Goal: Transaction & Acquisition: Purchase product/service

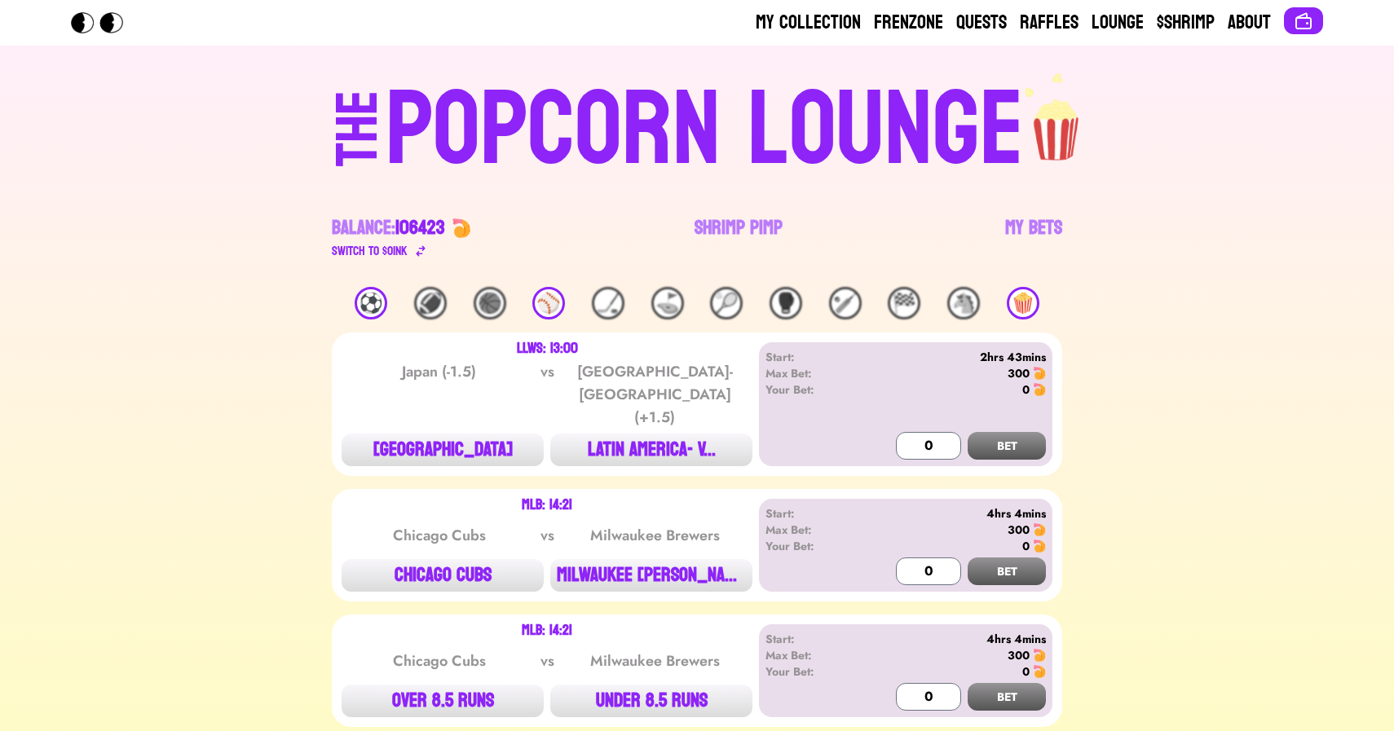
click at [1032, 306] on div "🍿" at bounding box center [1023, 303] width 33 height 33
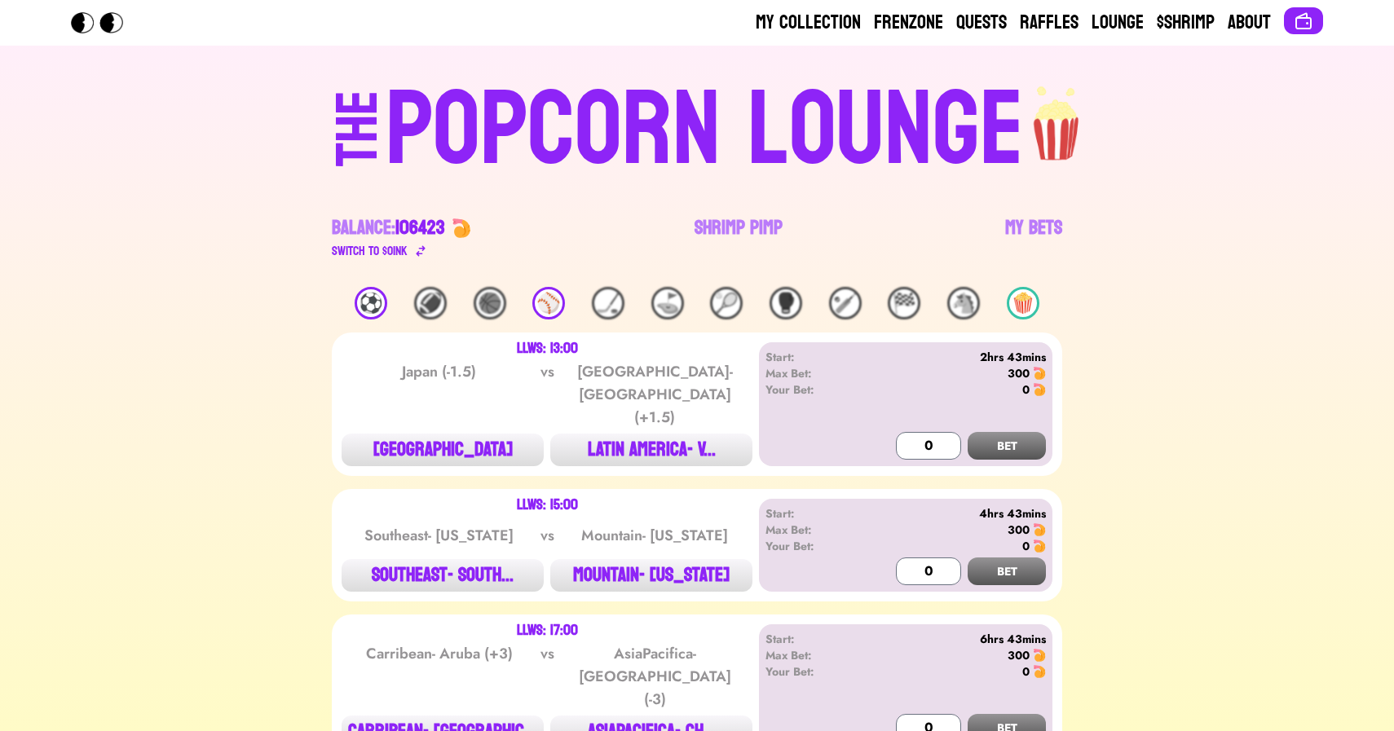
scroll to position [194, 0]
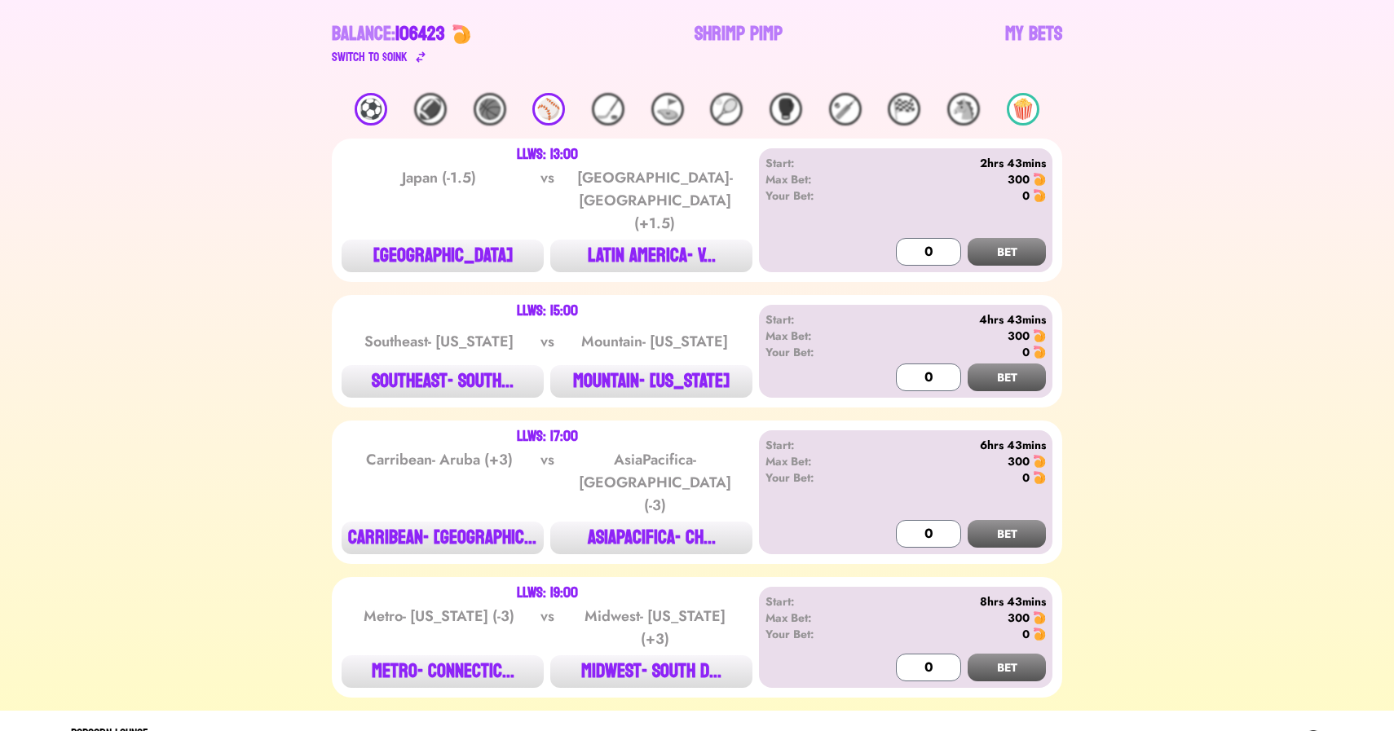
click at [549, 100] on div "⚾️" at bounding box center [548, 109] width 33 height 33
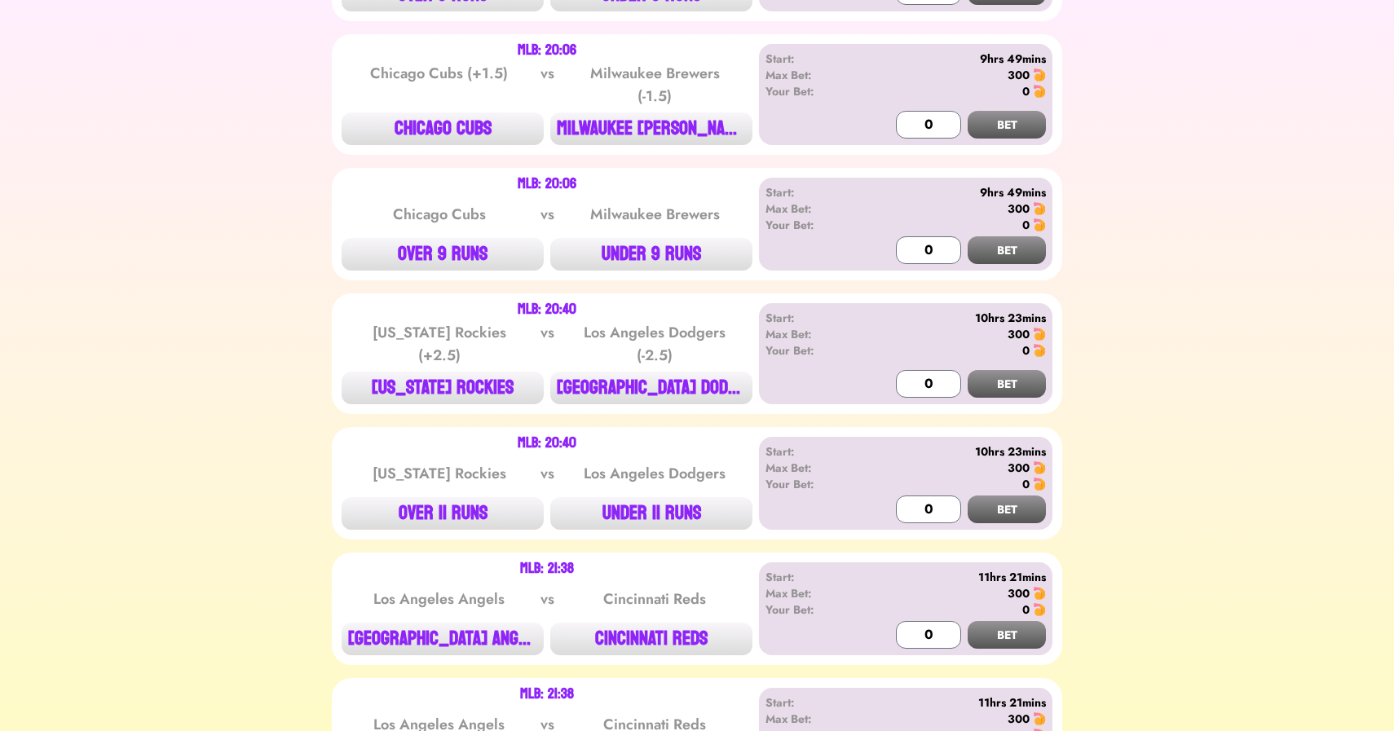
scroll to position [2317, 0]
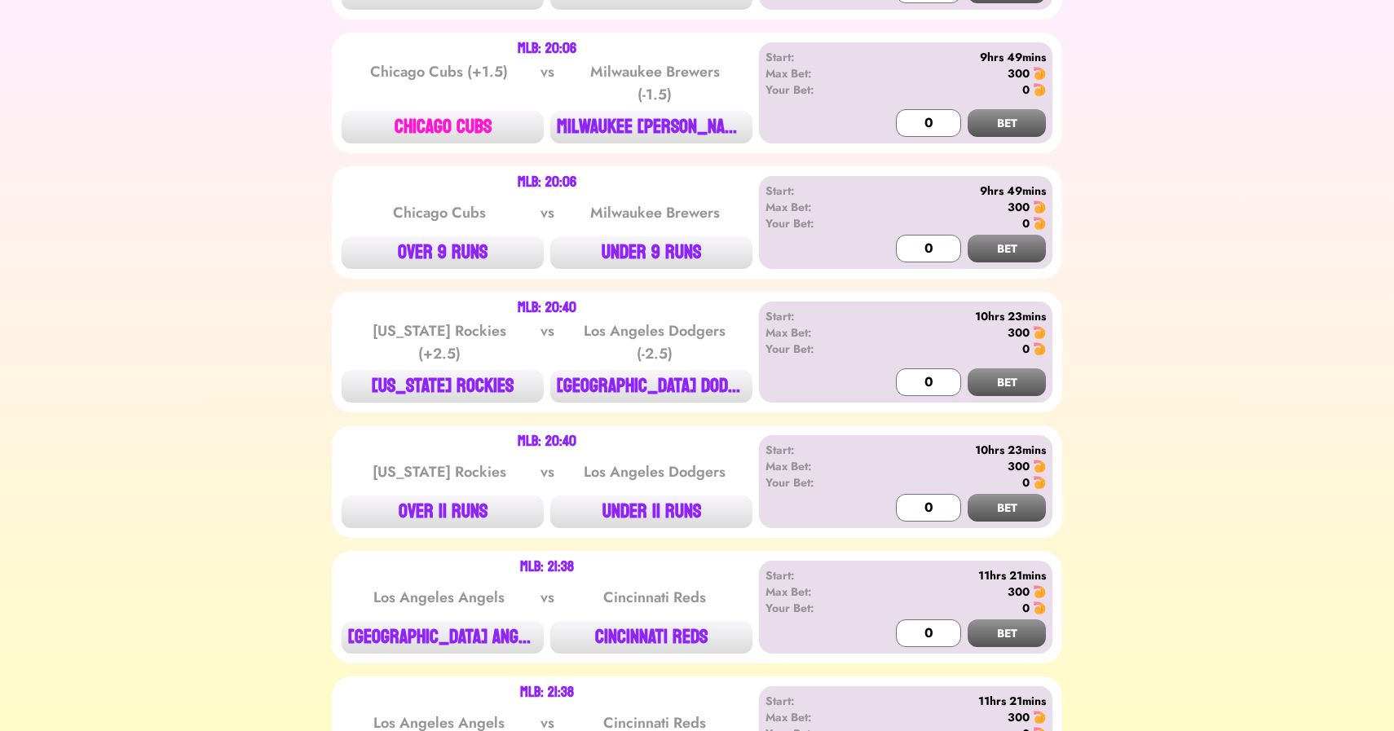
click at [462, 119] on button "CHICAGO CUBS" at bounding box center [443, 127] width 202 height 33
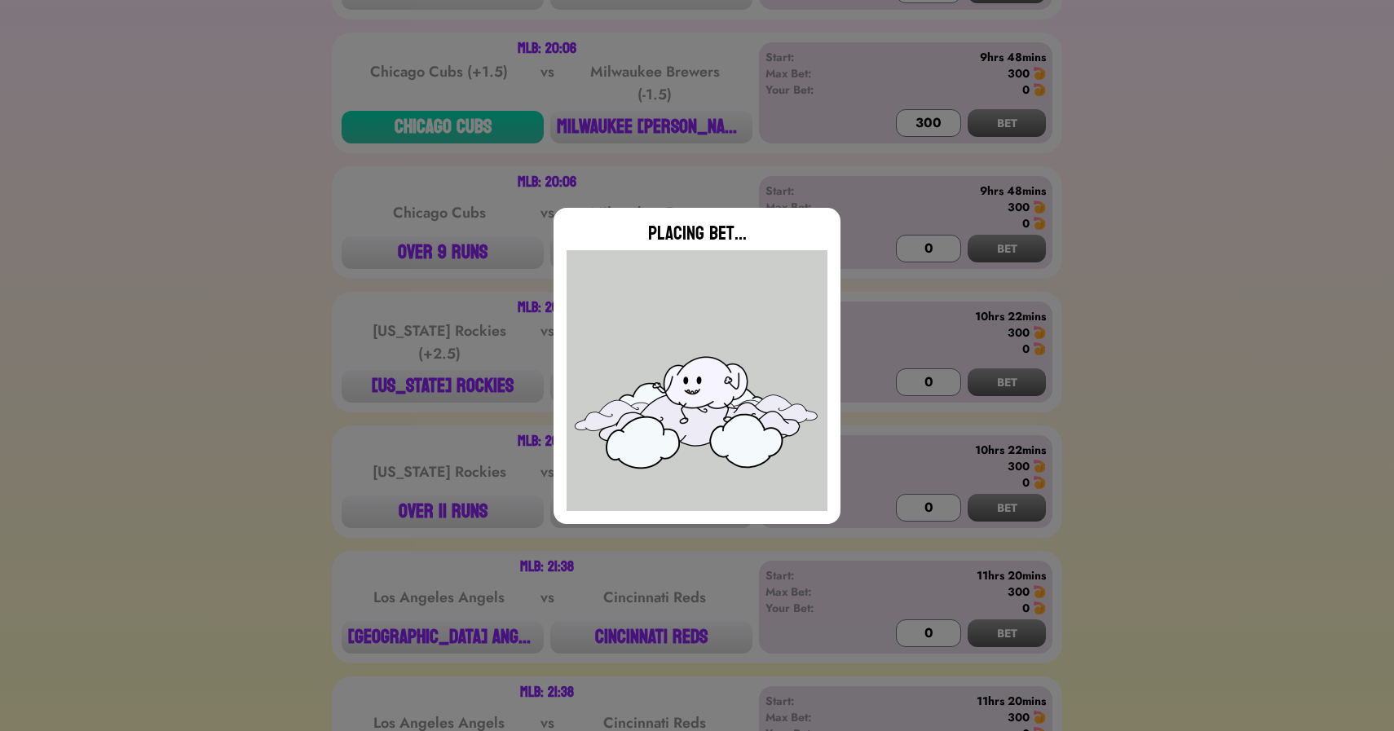
type input "0"
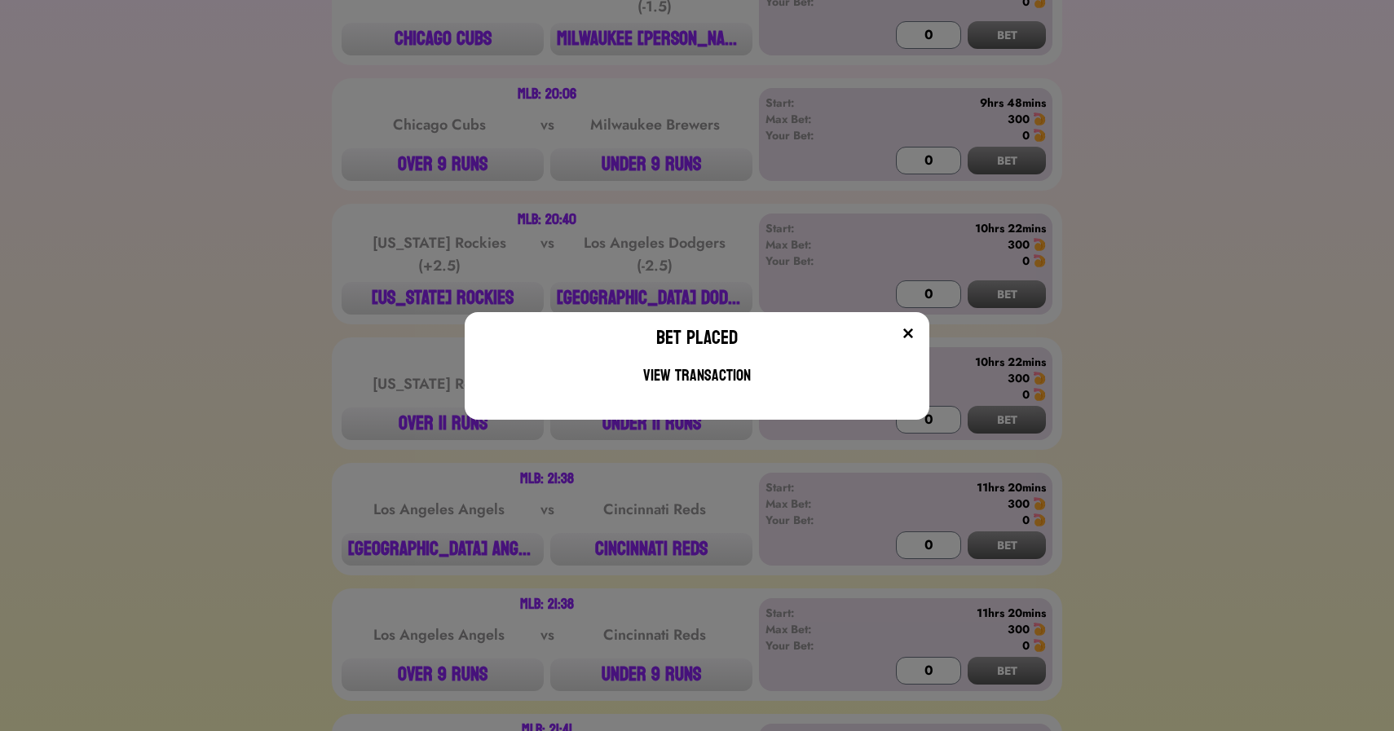
click at [302, 294] on div "Bet Placed View Transaction" at bounding box center [697, 365] width 1394 height 731
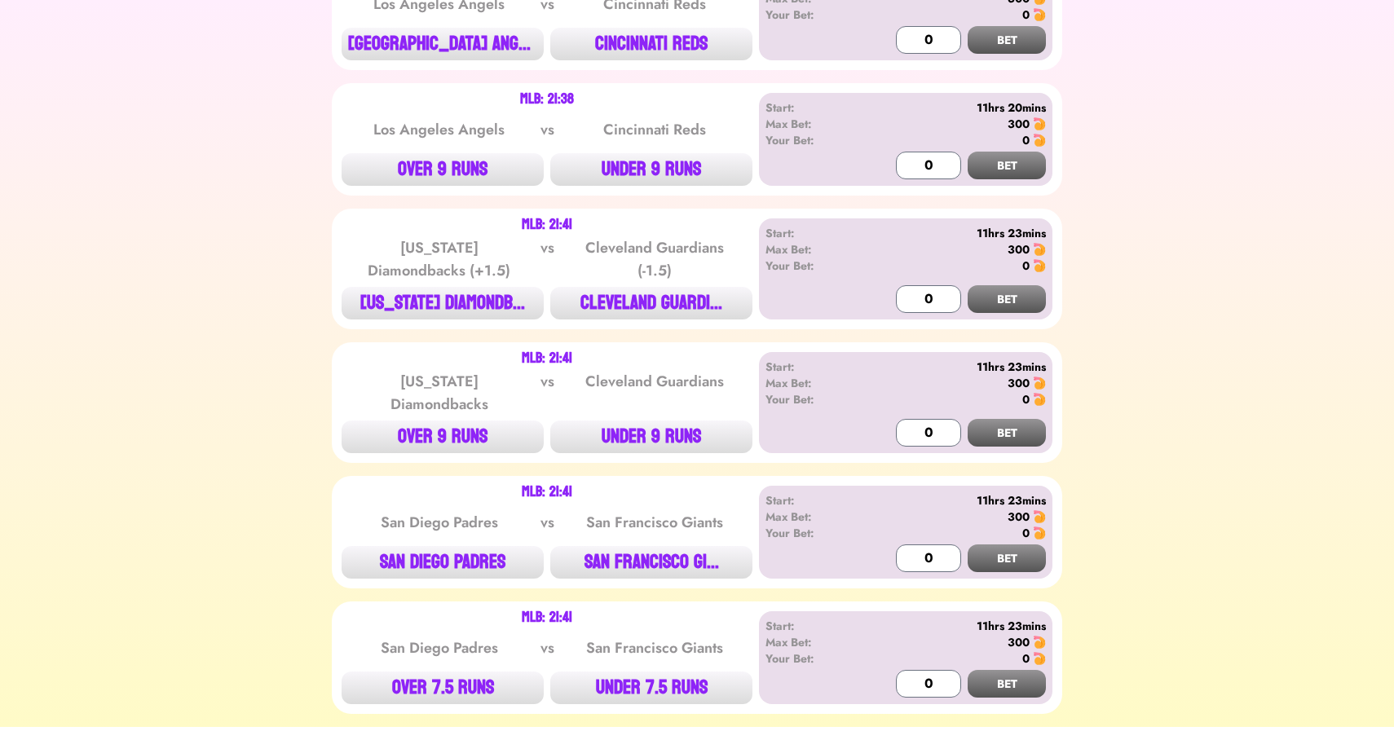
scroll to position [2956, 0]
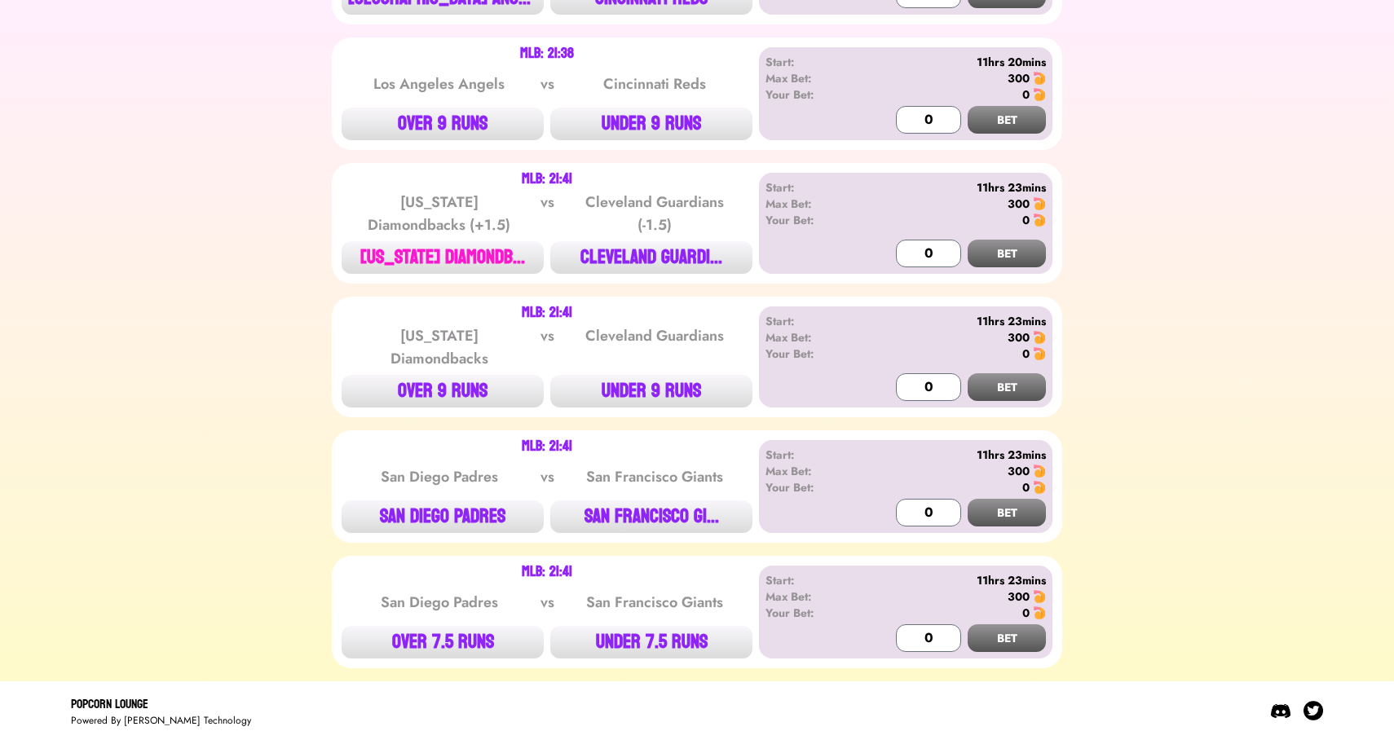
click at [475, 252] on button "[US_STATE] DIAMONDB..." at bounding box center [443, 257] width 202 height 33
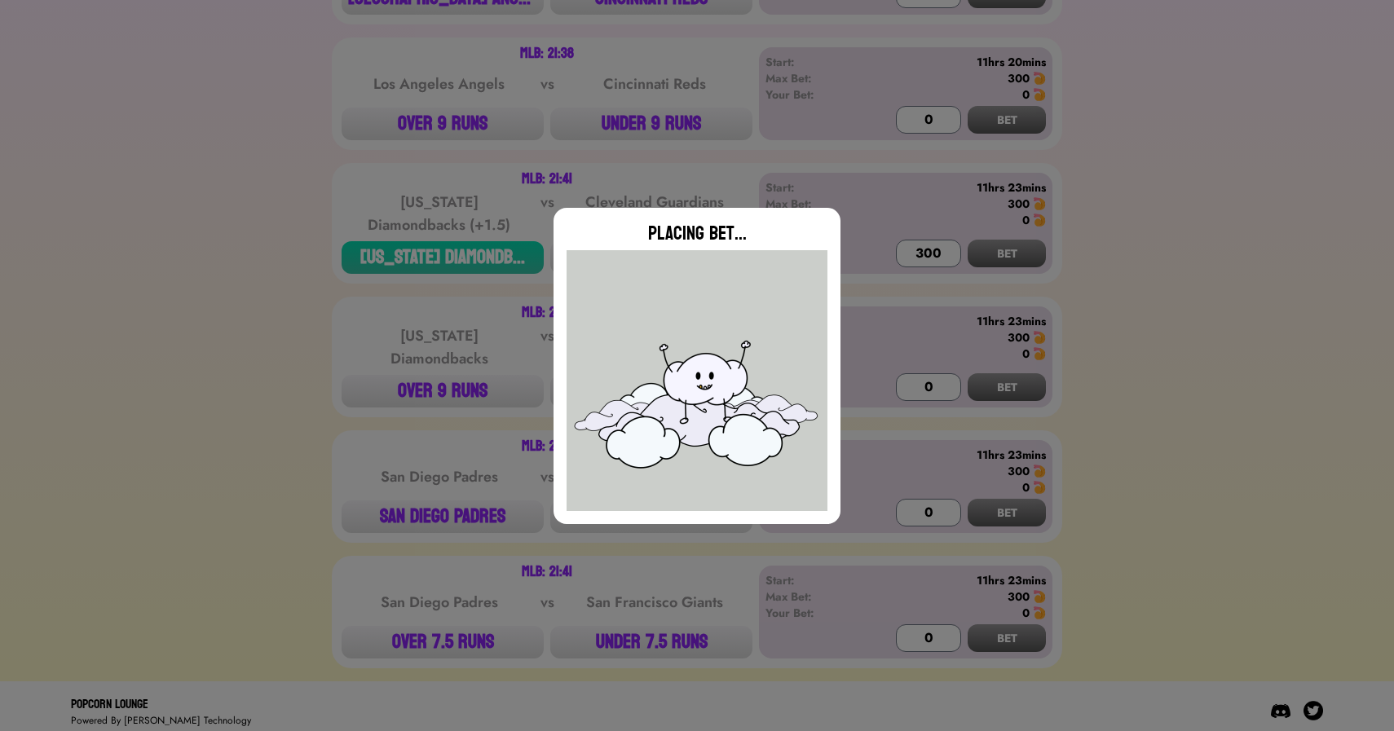
type input "0"
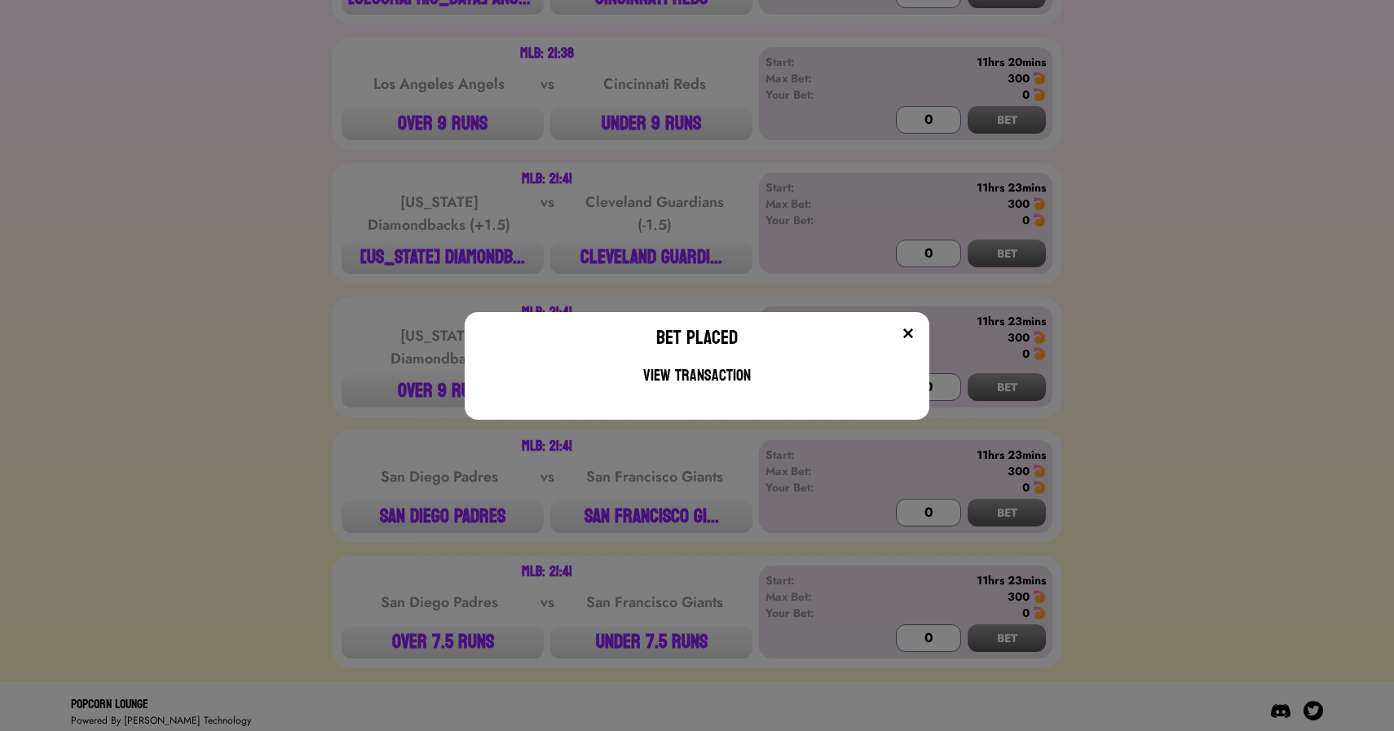
click at [414, 509] on div "Bet Placed View Transaction" at bounding box center [697, 365] width 1394 height 731
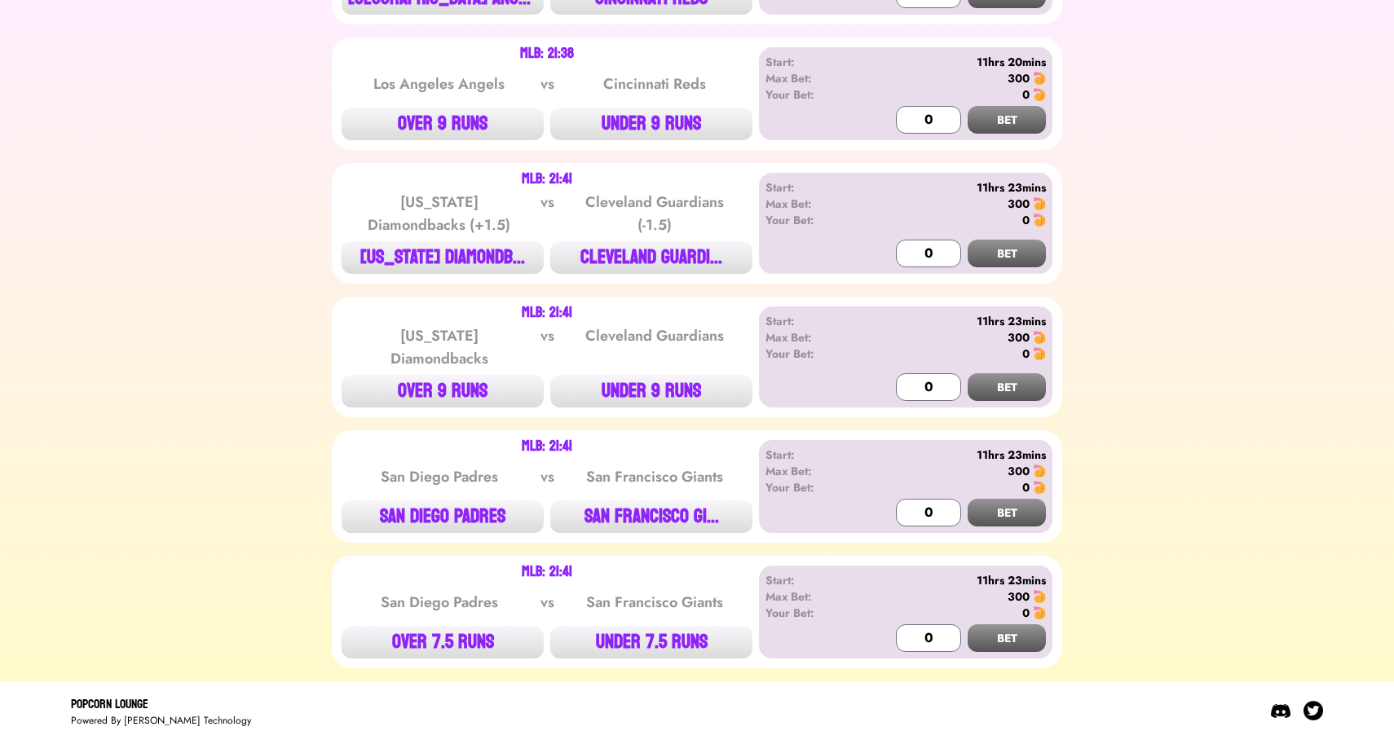
click at [414, 509] on button "SAN DIEGO PADRES" at bounding box center [443, 517] width 202 height 33
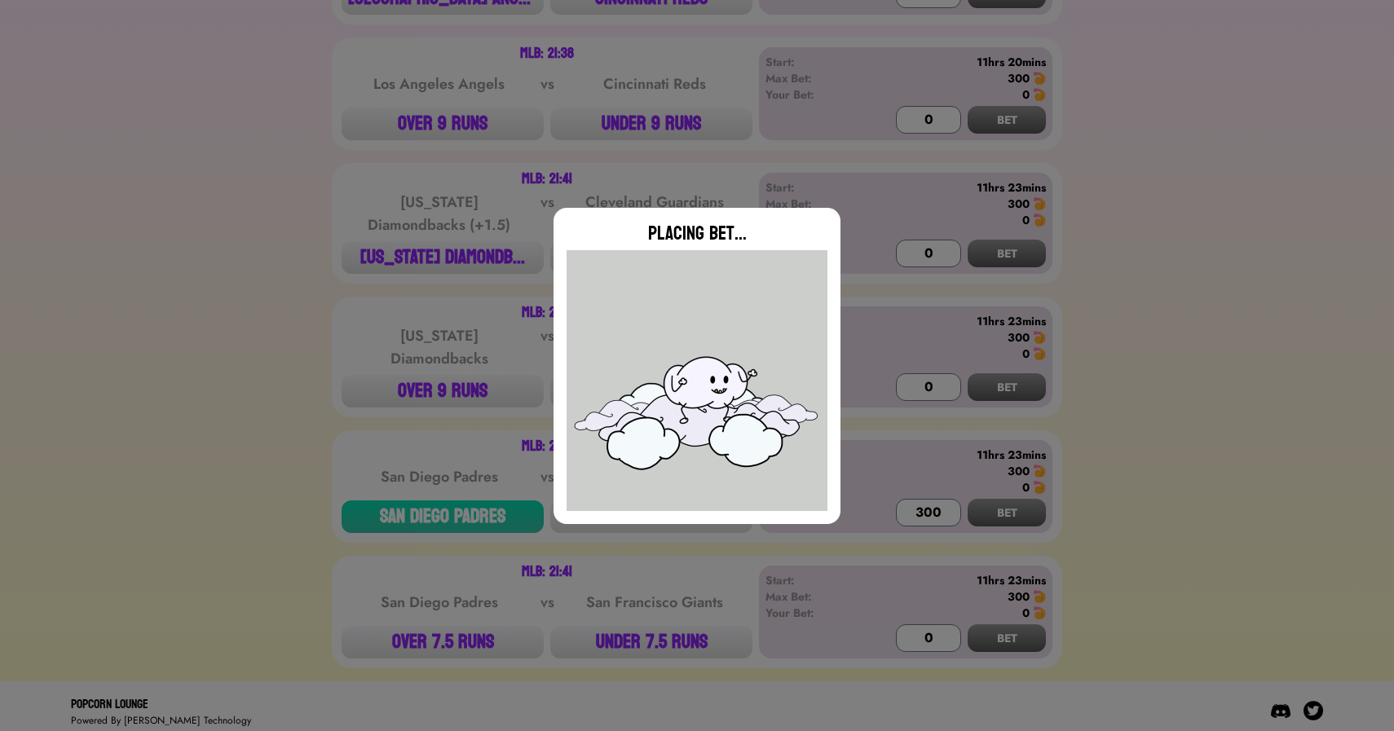
type input "0"
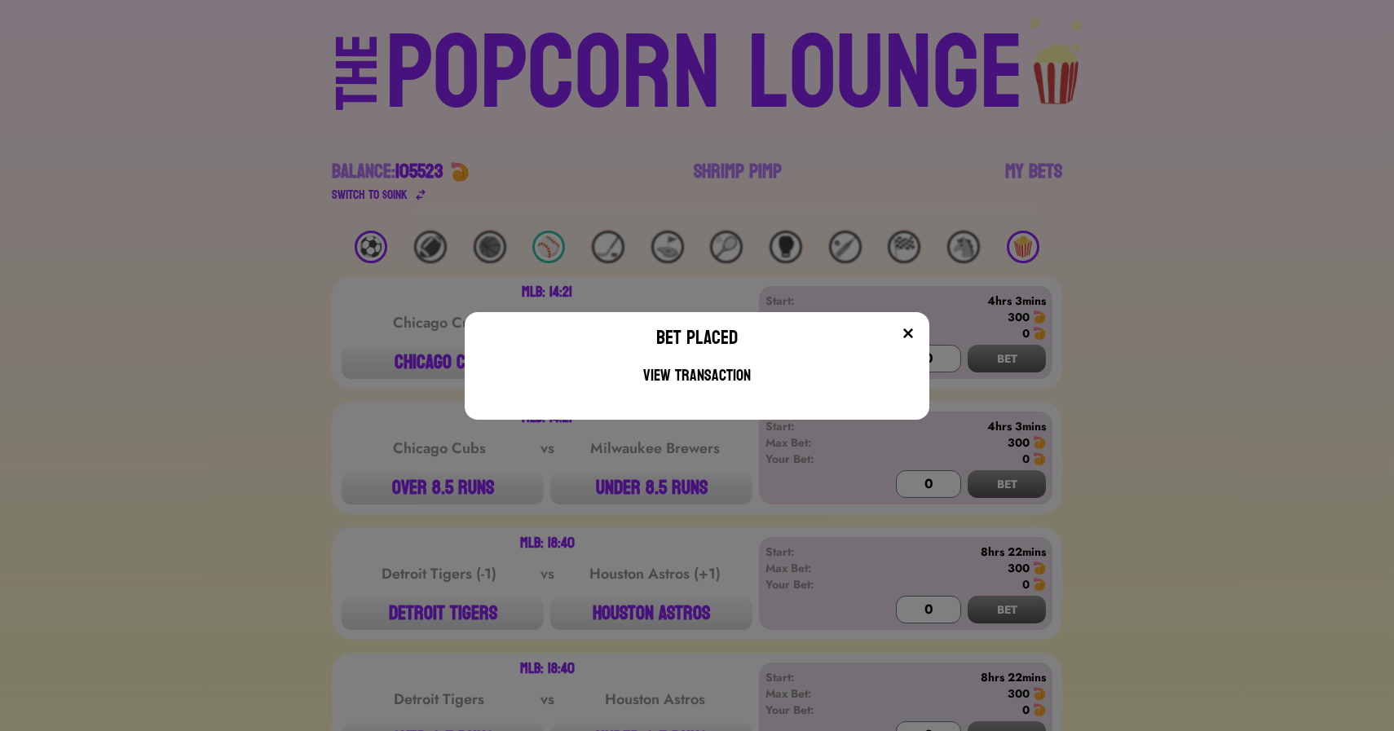
scroll to position [6, 0]
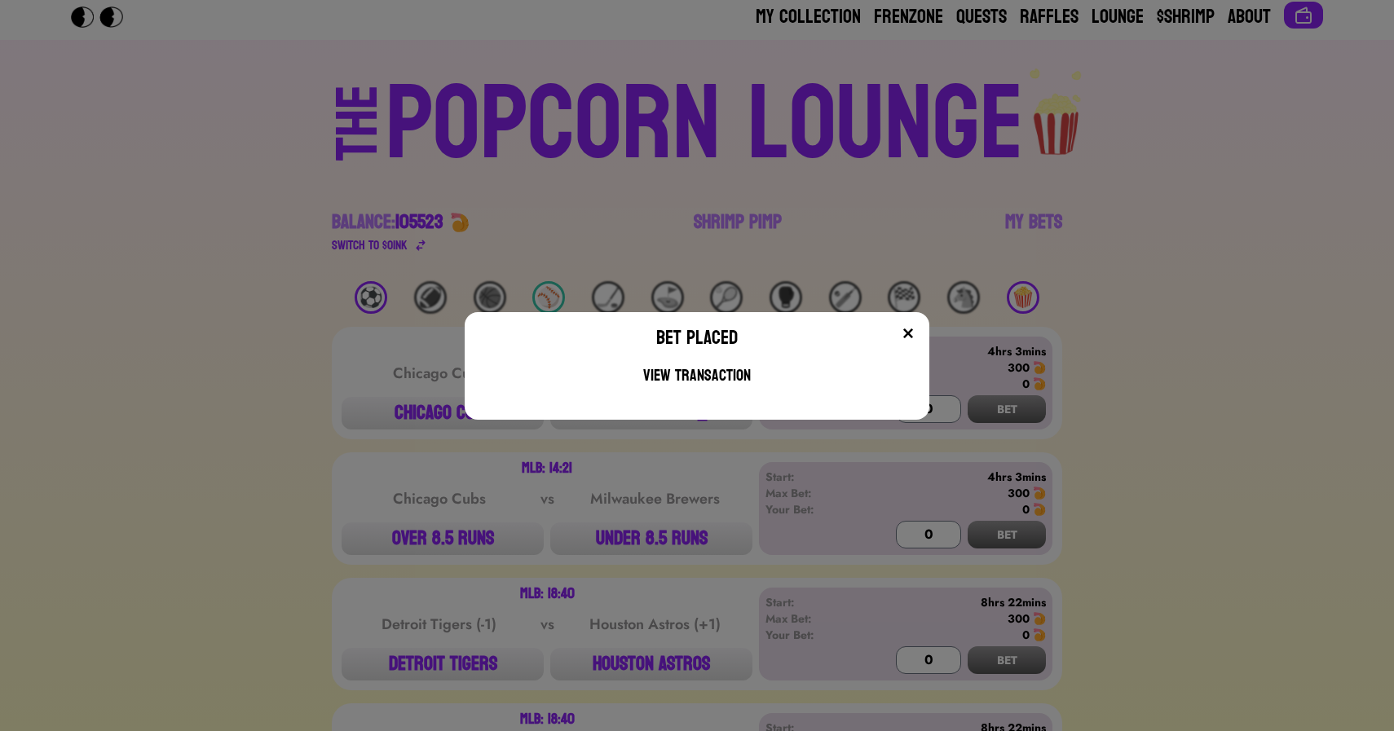
click at [394, 337] on div "Bet Placed View Transaction" at bounding box center [697, 365] width 1394 height 731
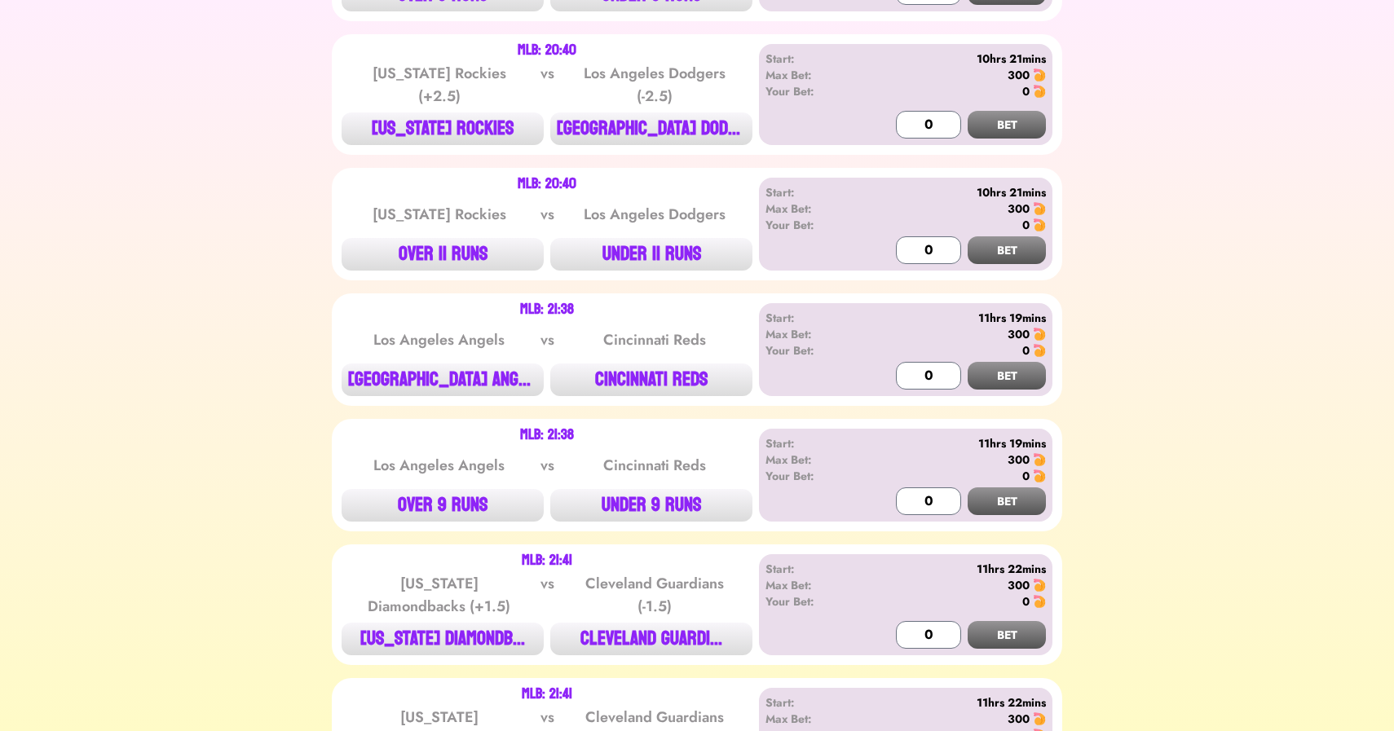
scroll to position [2575, 0]
click at [617, 117] on button "[GEOGRAPHIC_DATA] DODG..." at bounding box center [651, 128] width 202 height 33
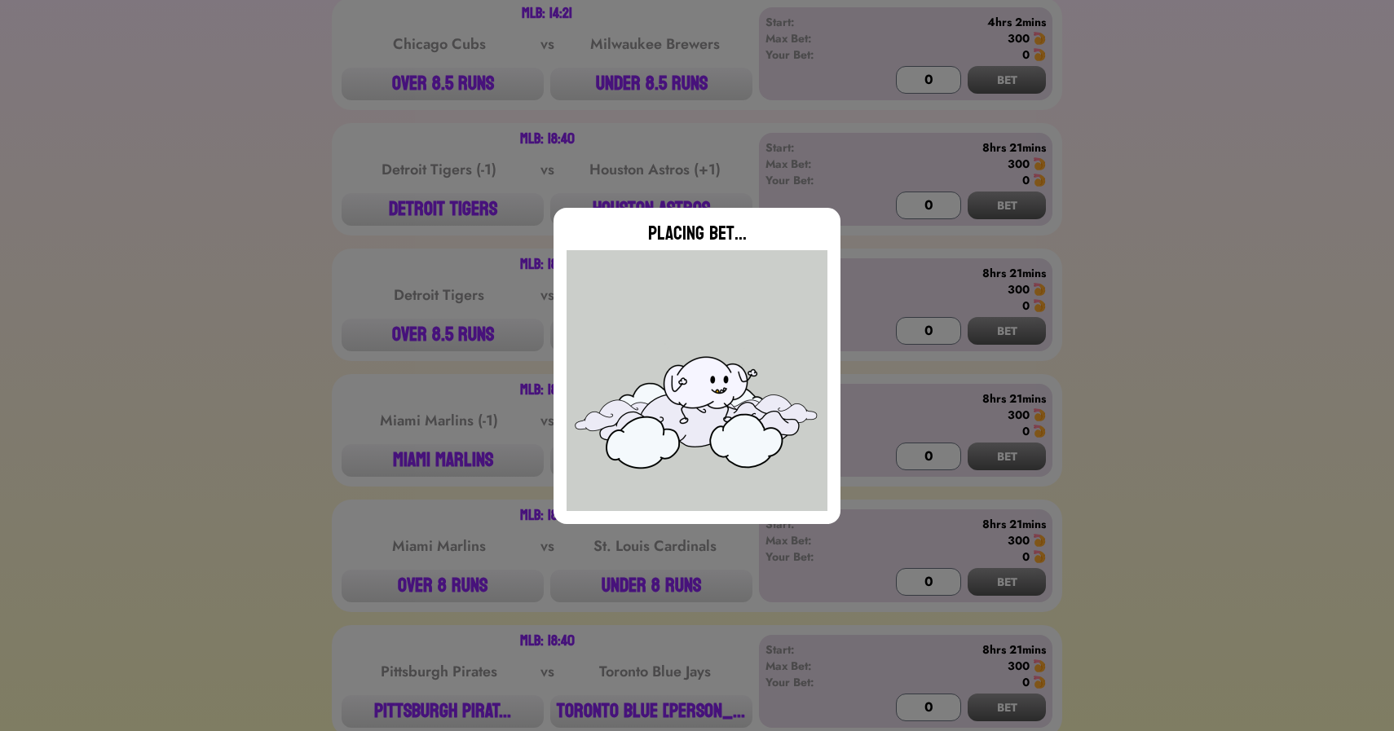
scroll to position [0, 0]
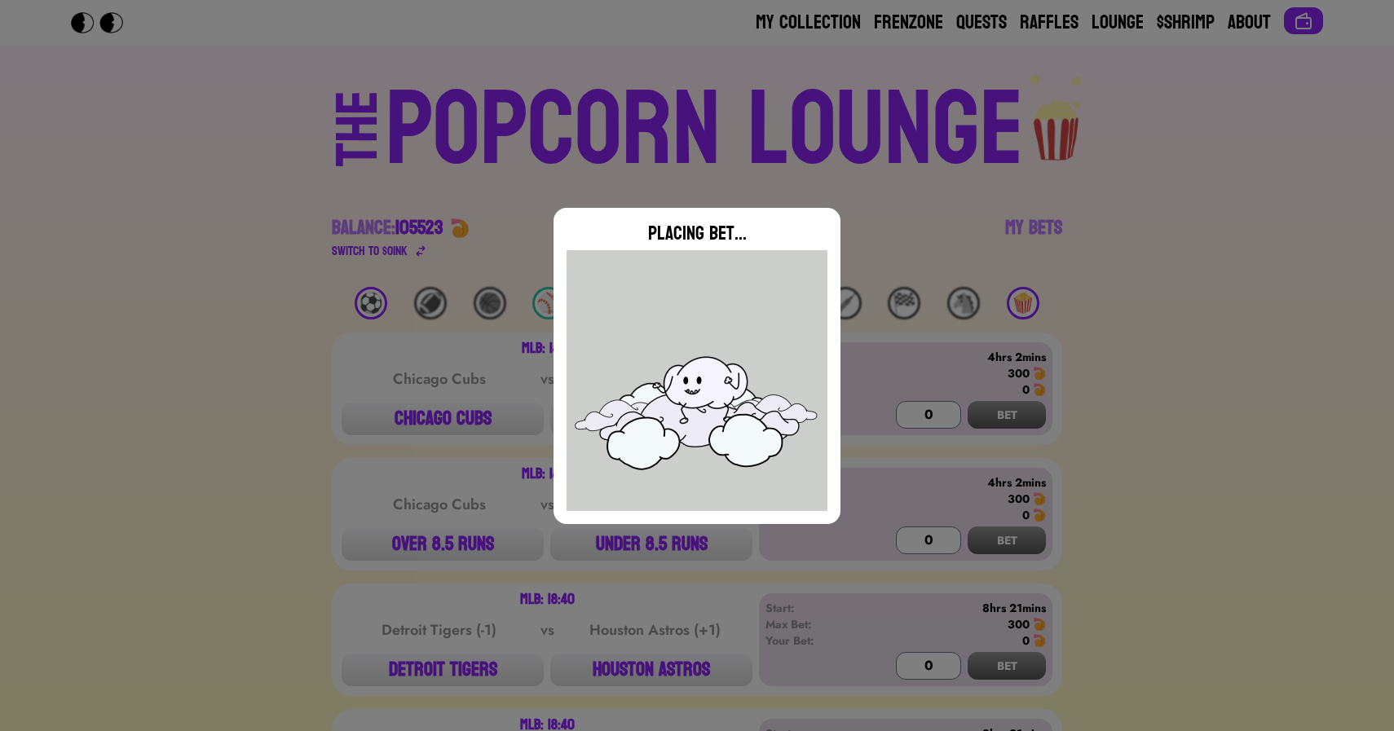
type input "0"
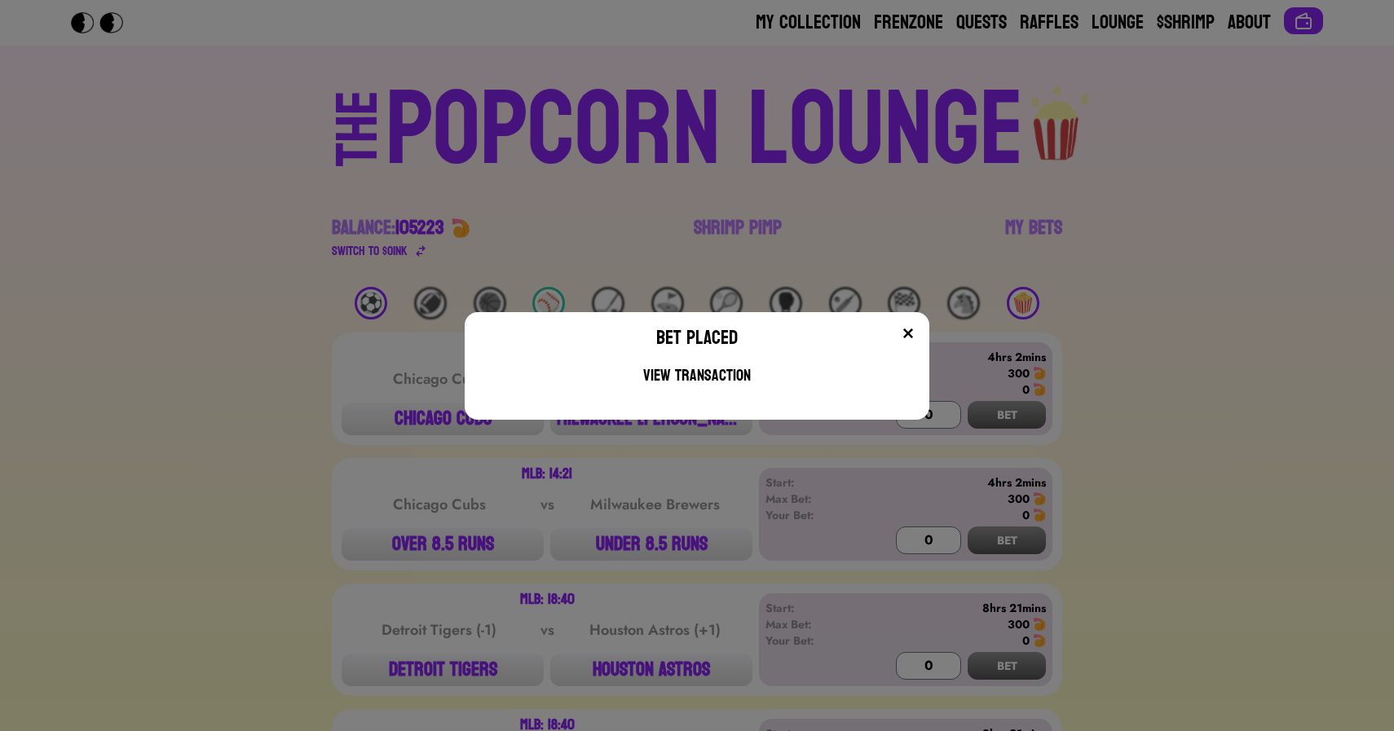
click at [866, 143] on div "Bet Placed View Transaction" at bounding box center [697, 365] width 1394 height 731
